Goal: Task Accomplishment & Management: Manage account settings

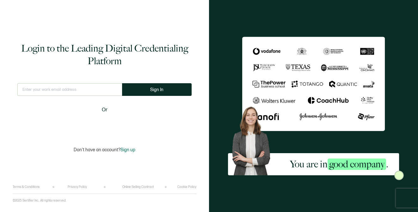
click at [73, 89] on input "text" at bounding box center [69, 89] width 105 height 13
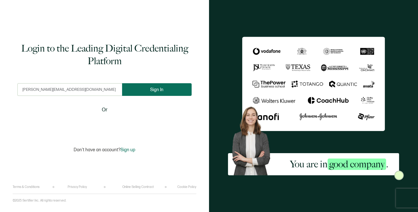
type input "[PERSON_NAME][EMAIL_ADDRESS][DOMAIN_NAME]"
click at [152, 88] on span "Sign In" at bounding box center [156, 89] width 13 height 5
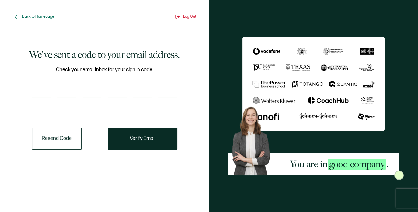
click at [39, 88] on input "number" at bounding box center [41, 91] width 19 height 13
paste input "3"
type input "3"
type input "0"
type input "6"
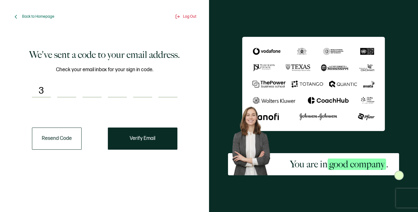
type input "9"
type input "5"
type input "1"
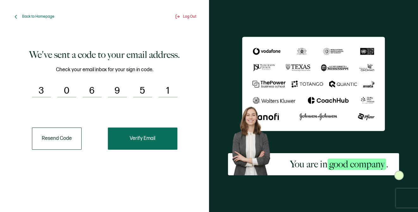
click at [141, 137] on span "Verify Email" at bounding box center [143, 138] width 26 height 5
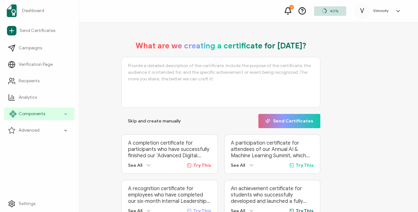
click at [40, 111] on span "Components" at bounding box center [32, 114] width 27 height 6
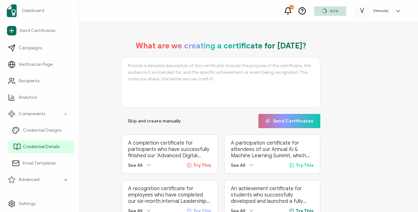
click at [47, 144] on span "Credential Details" at bounding box center [41, 146] width 37 height 6
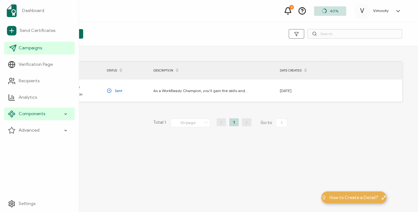
click at [30, 52] on link "Campaigns" at bounding box center [39, 48] width 70 height 13
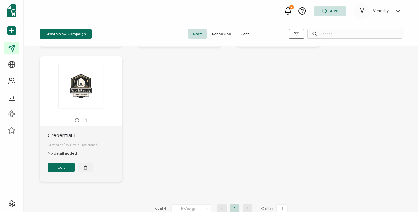
scroll to position [140, 0]
click at [69, 120] on div at bounding box center [81, 119] width 76 height 5
click at [58, 135] on div "Credential 1" at bounding box center [85, 135] width 75 height 8
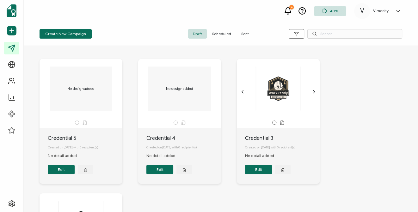
scroll to position [3, 0]
click at [312, 92] on icon "chevron forward outline" at bounding box center [313, 91] width 5 height 5
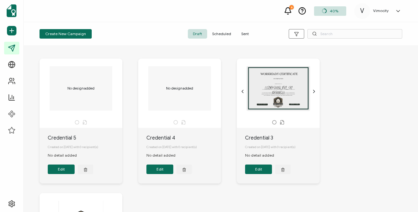
click at [312, 92] on icon "chevron forward outline" at bounding box center [313, 91] width 5 height 5
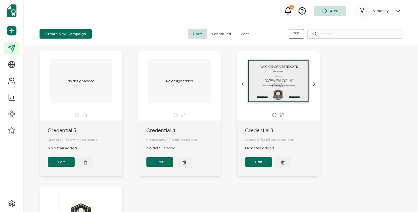
scroll to position [11, 0]
click at [266, 164] on button "Edit" at bounding box center [258, 161] width 27 height 9
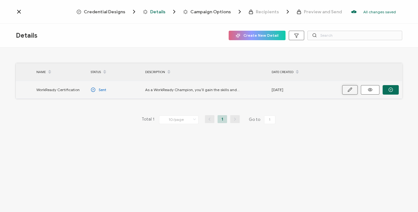
click at [349, 91] on icon "button" at bounding box center [349, 89] width 5 height 5
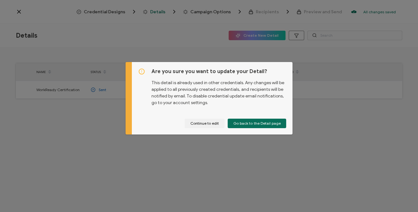
click at [310, 124] on div "Are you sure you want to update your Detail? This detail is already used in oth…" at bounding box center [209, 106] width 418 height 212
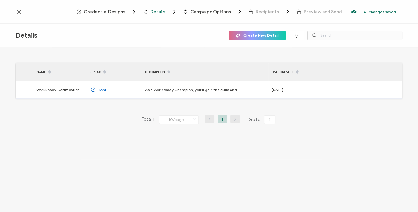
click at [17, 10] on icon at bounding box center [19, 12] width 6 height 6
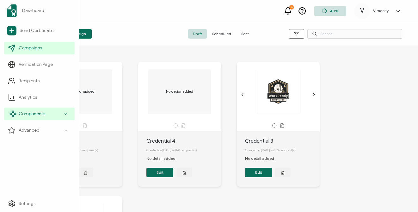
click at [29, 113] on span "Components" at bounding box center [32, 114] width 27 height 6
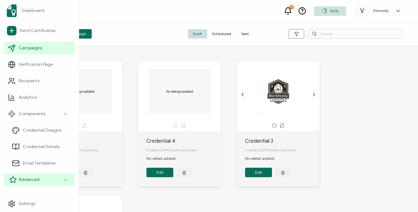
click at [34, 178] on span "Advanced" at bounding box center [29, 179] width 21 height 6
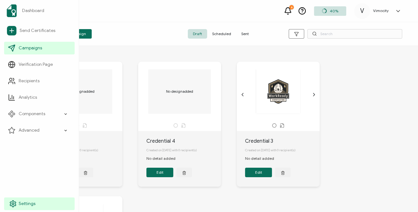
click at [29, 200] on span "Settings" at bounding box center [27, 203] width 17 height 6
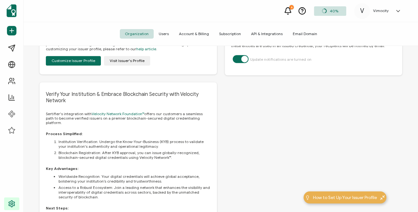
scroll to position [356, 0]
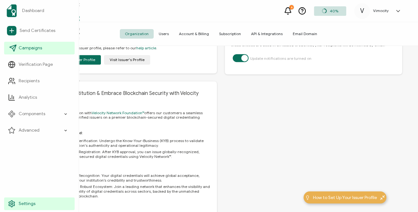
click at [21, 49] on span "Campaigns" at bounding box center [30, 48] width 23 height 6
